Goal: Find contact information: Find contact information

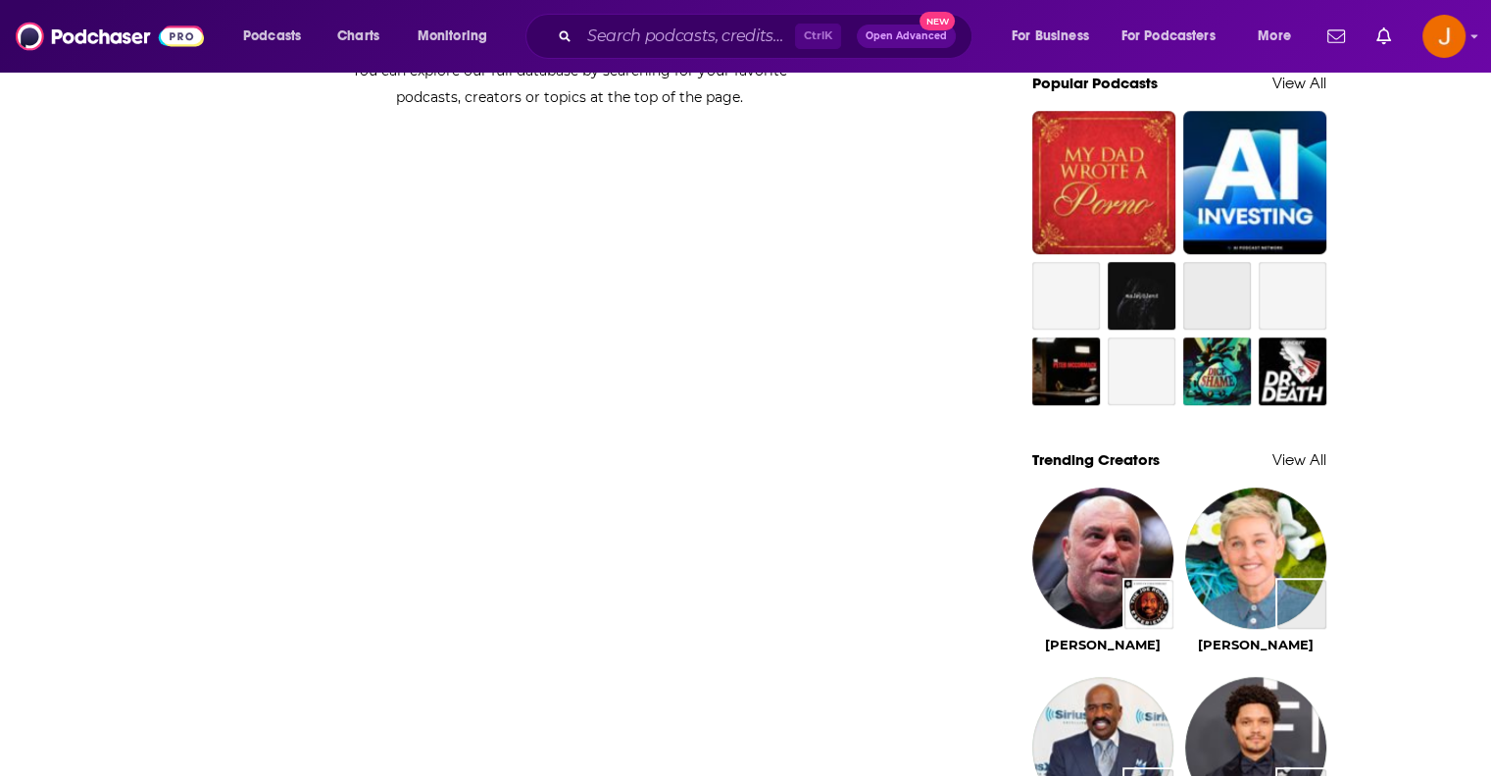
scroll to position [2051, 0]
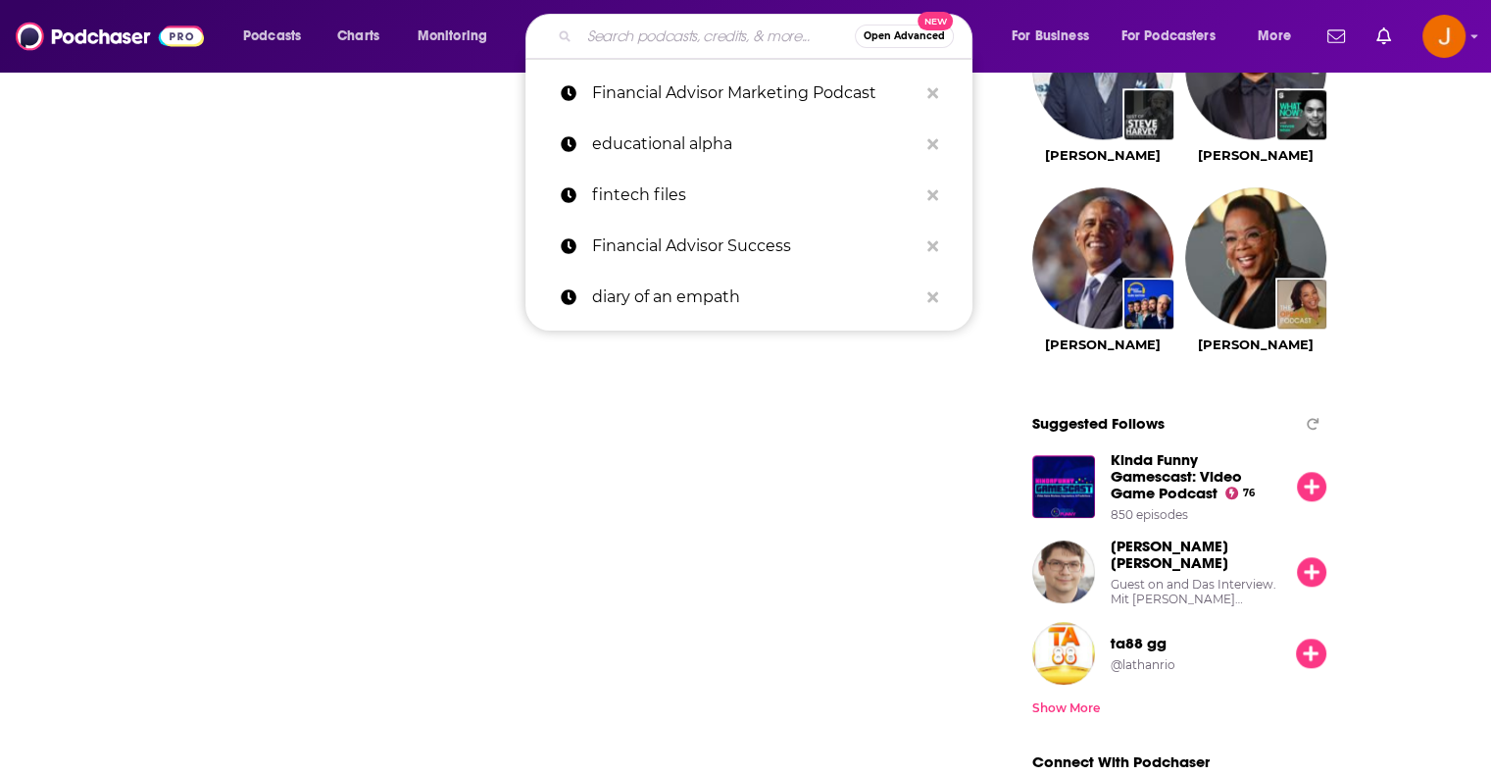
click at [626, 38] on input "Search podcasts, credits, & more..." at bounding box center [717, 36] width 276 height 31
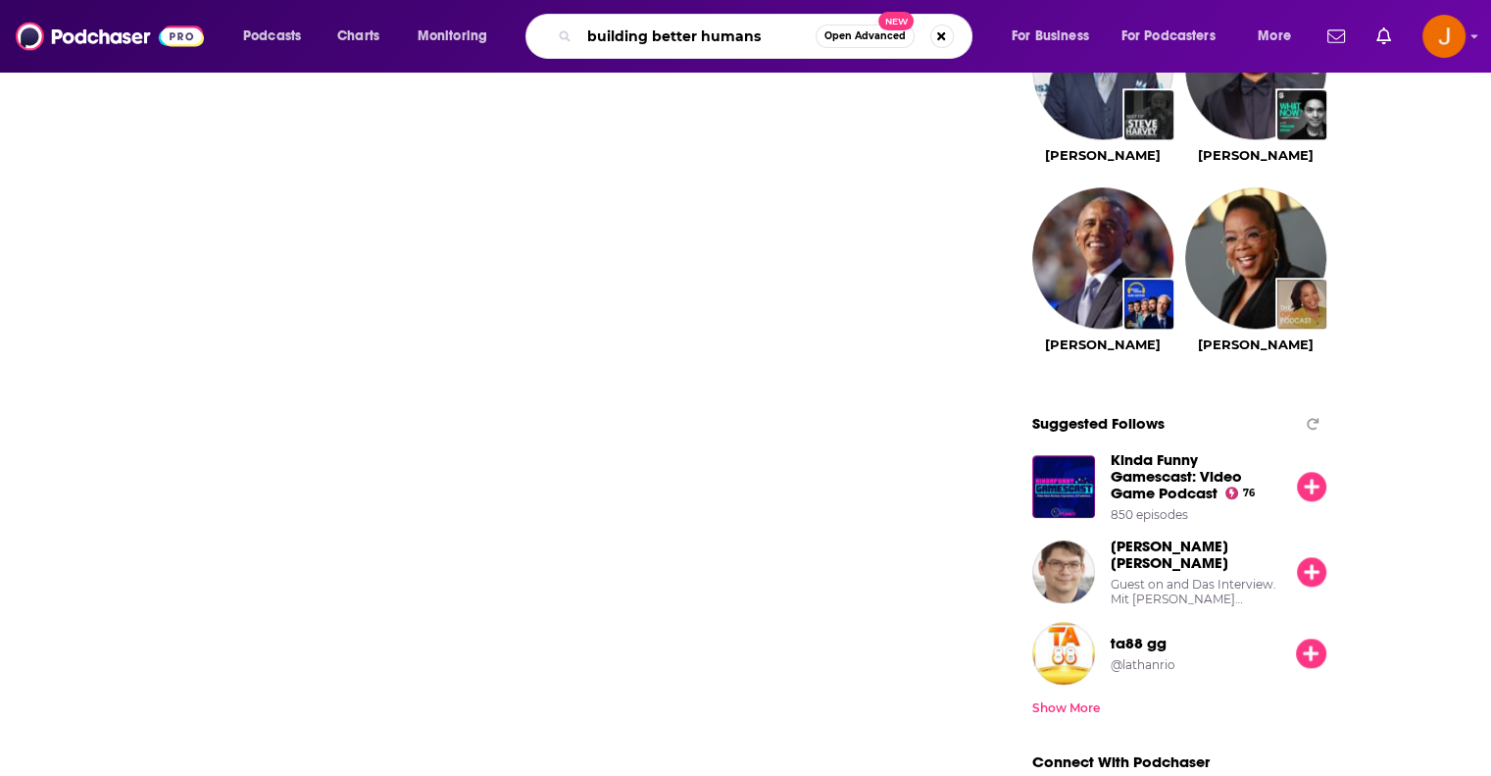
type input "building better humans"
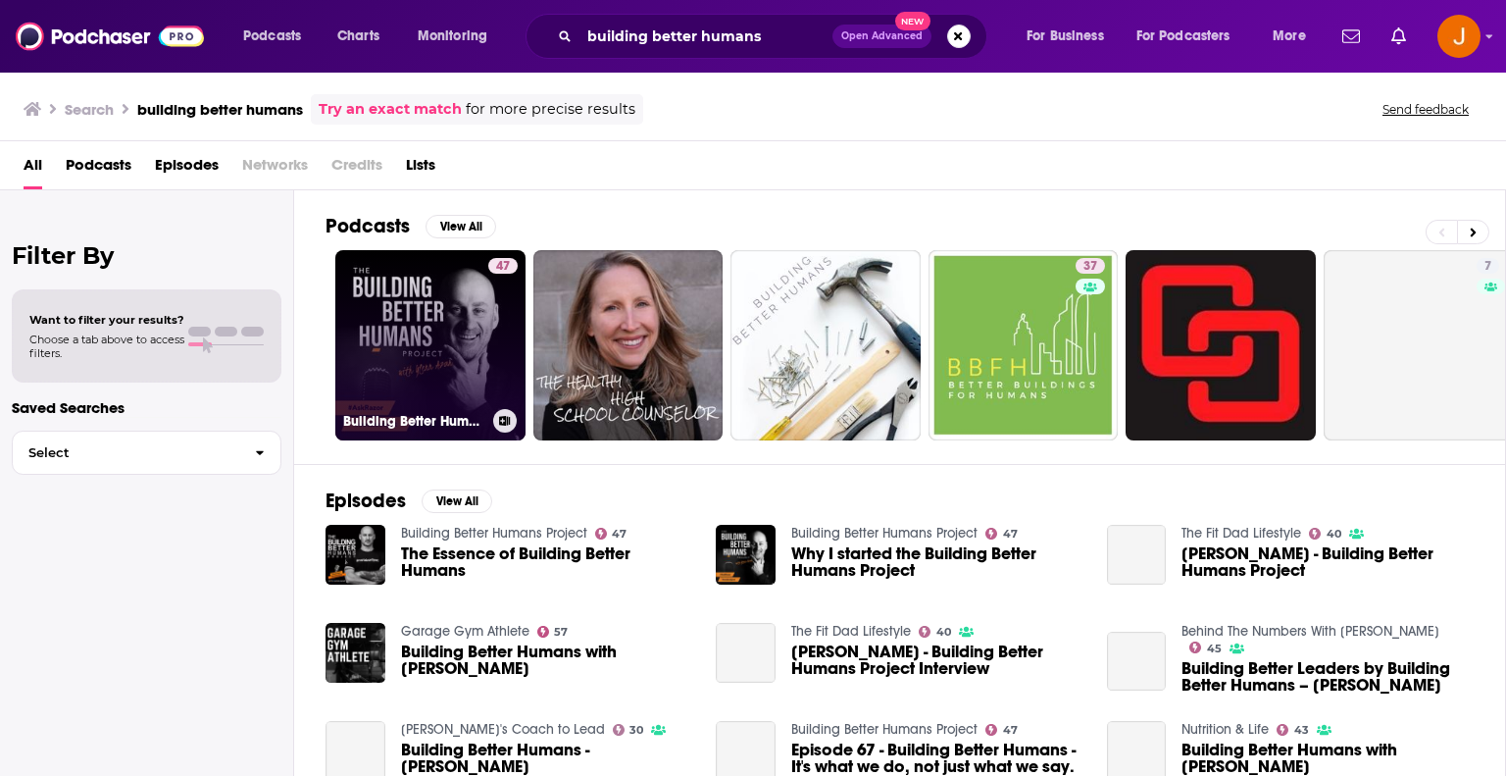
click at [407, 324] on link "47 Building Better Humans Project" at bounding box center [430, 345] width 190 height 190
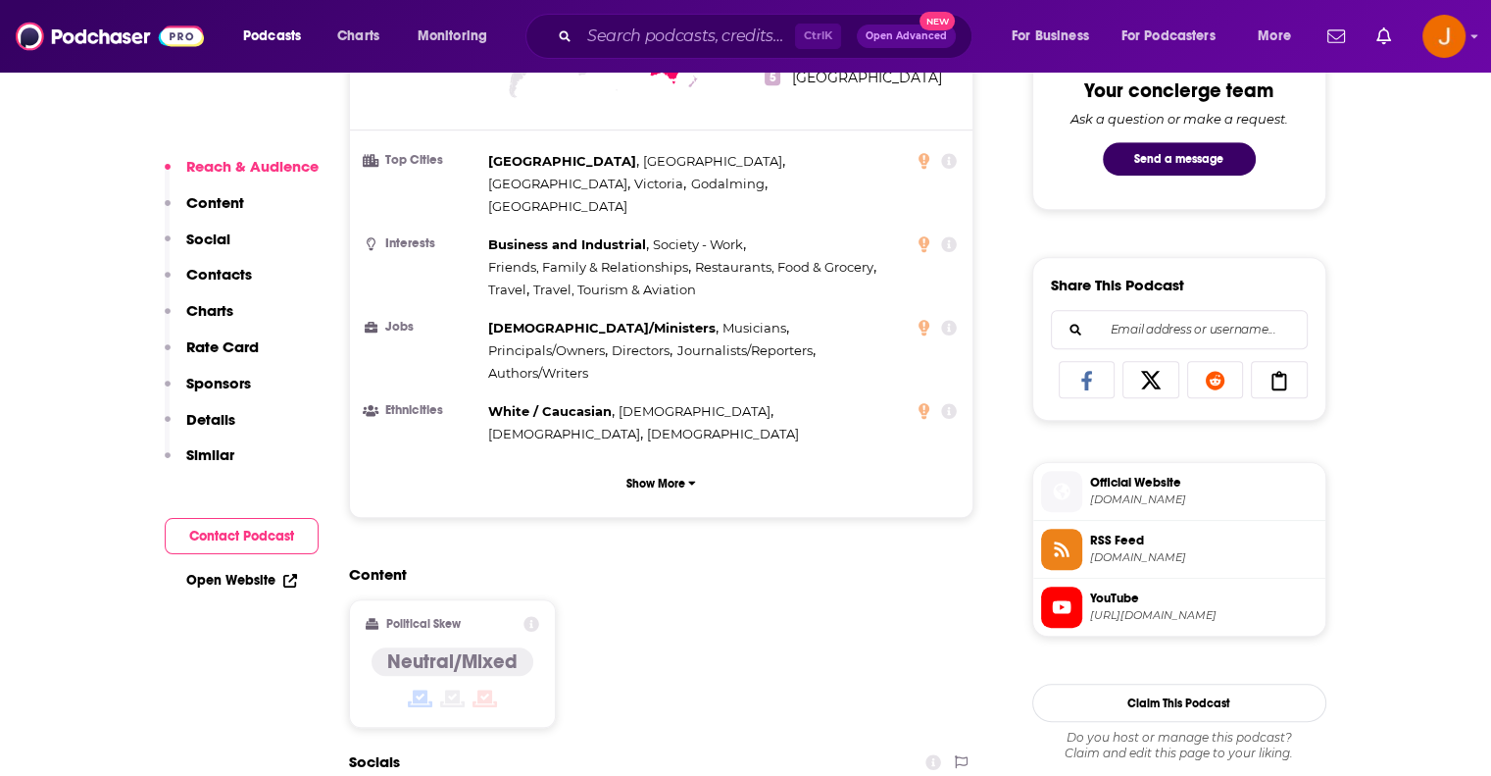
scroll to position [1503, 0]
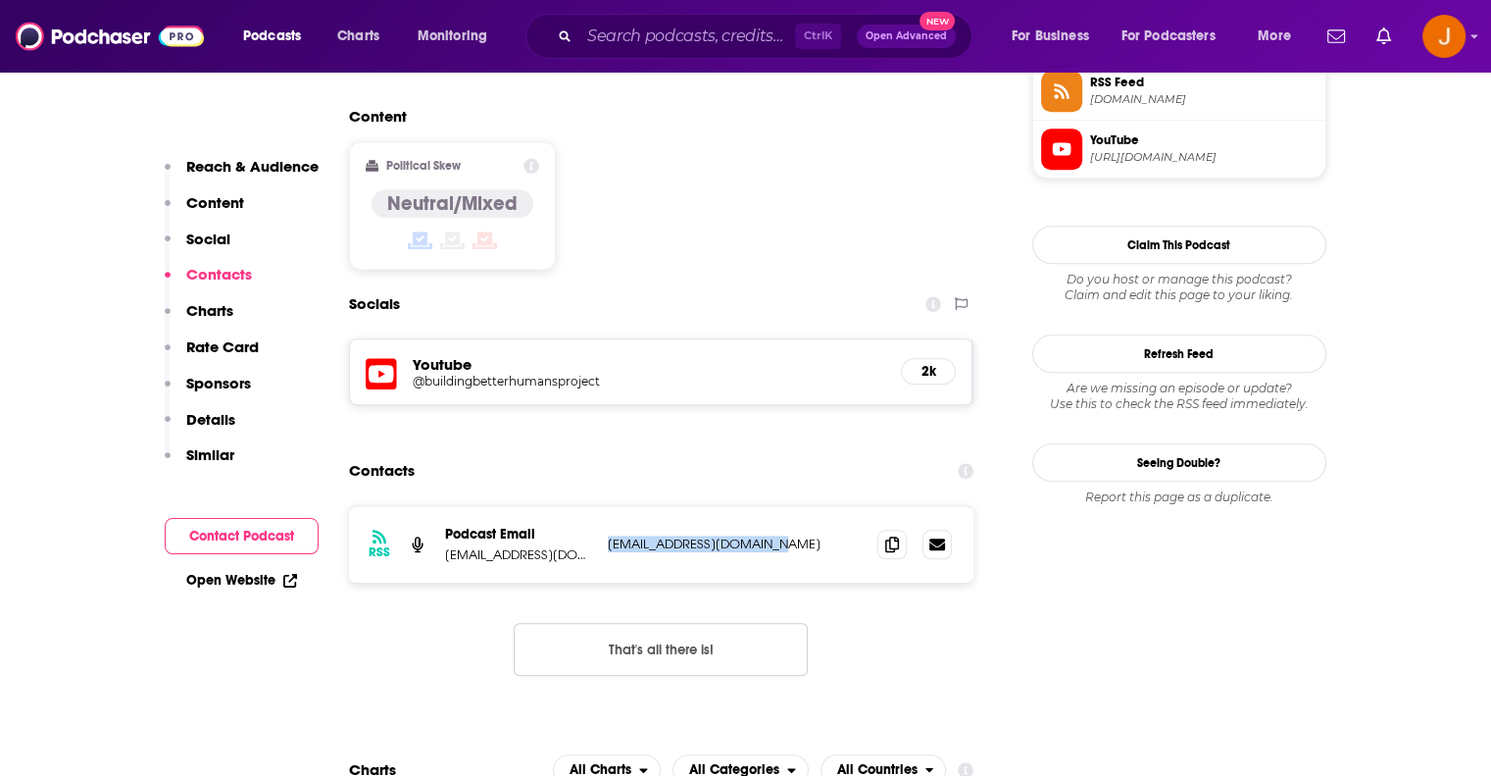
drag, startPoint x: 798, startPoint y: 454, endPoint x: 602, endPoint y: 453, distance: 196.1
click at [602, 506] on div "RSS Podcast Email [EMAIL_ADDRESS][DOMAIN_NAME] [EMAIL_ADDRESS][DOMAIN_NAME] [EM…" at bounding box center [662, 544] width 626 height 76
copy p "[EMAIL_ADDRESS][DOMAIN_NAME]"
click at [476, 374] on h5 "@buildingbetterhumansproject" at bounding box center [570, 381] width 314 height 15
